Goal: Information Seeking & Learning: Learn about a topic

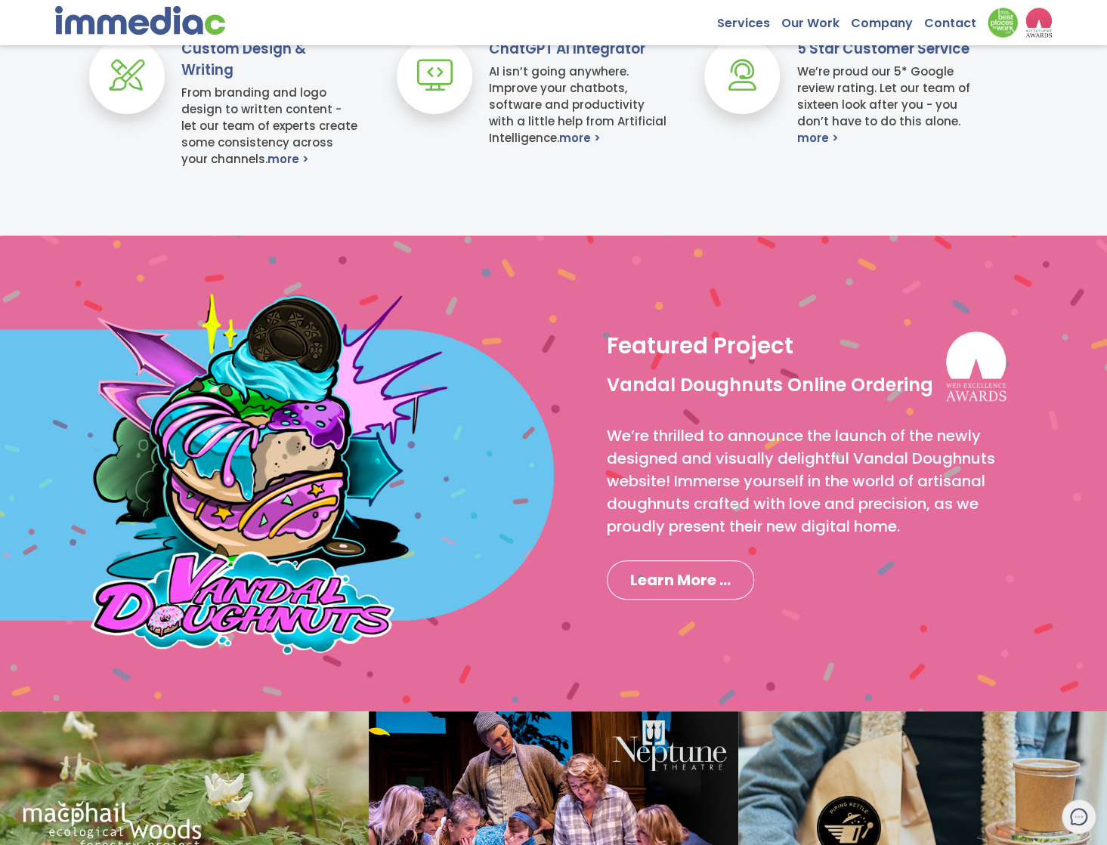
scroll to position [982, 0]
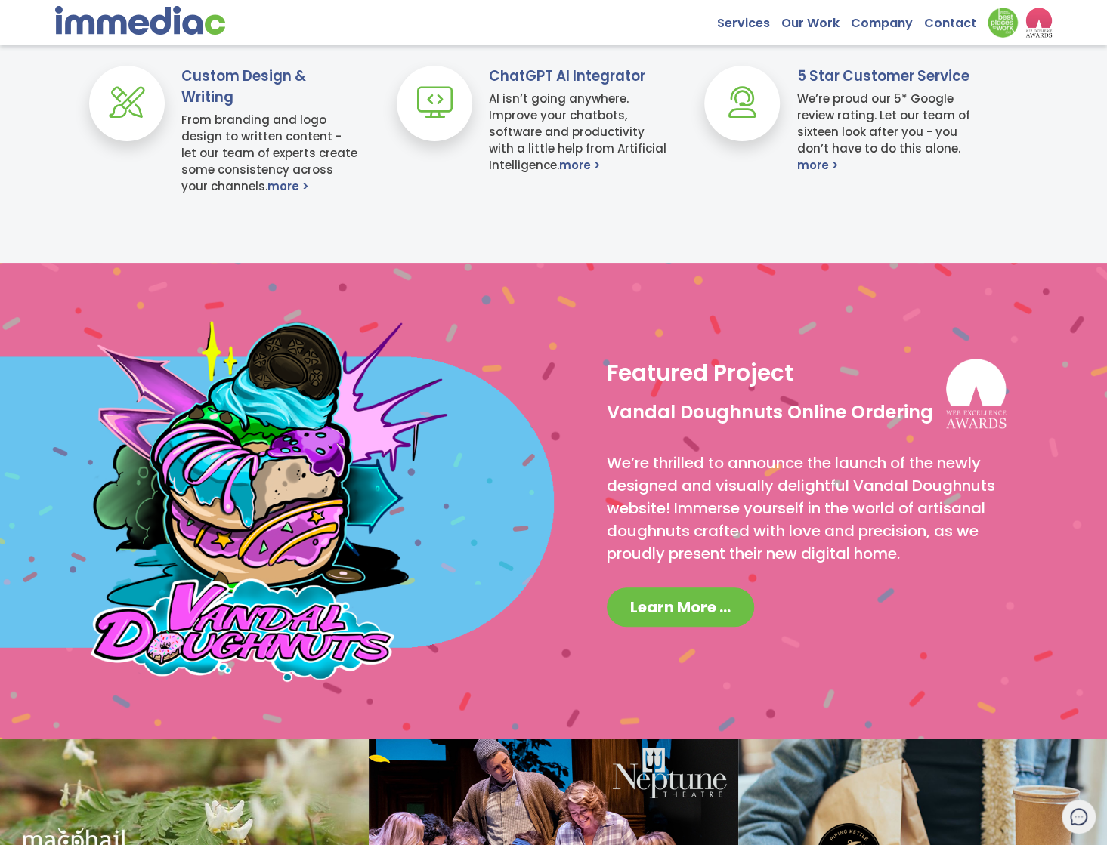
click at [698, 595] on link "Learn More ..." at bounding box center [680, 607] width 147 height 39
